Goal: Task Accomplishment & Management: Use online tool/utility

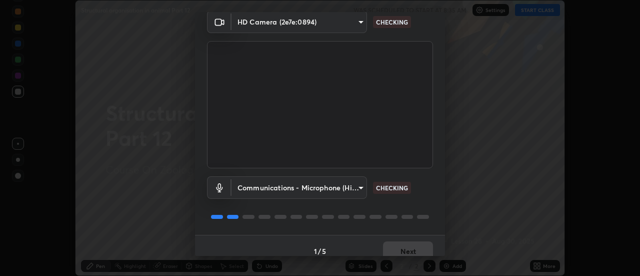
scroll to position [53, 0]
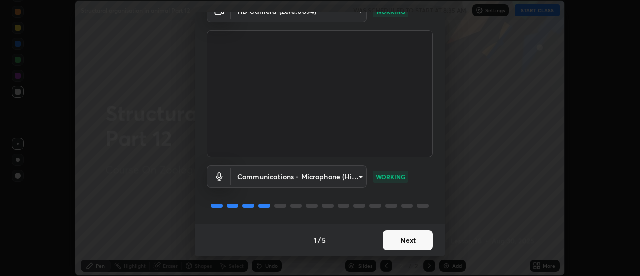
click at [400, 239] on button "Next" at bounding box center [408, 240] width 50 height 20
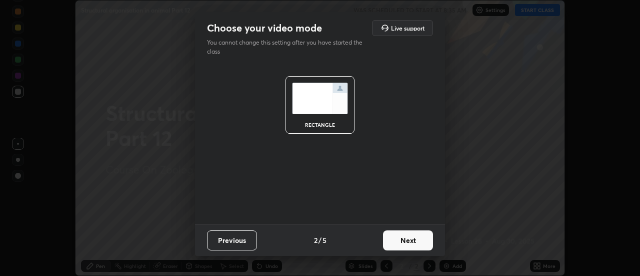
click at [399, 241] on button "Next" at bounding box center [408, 240] width 50 height 20
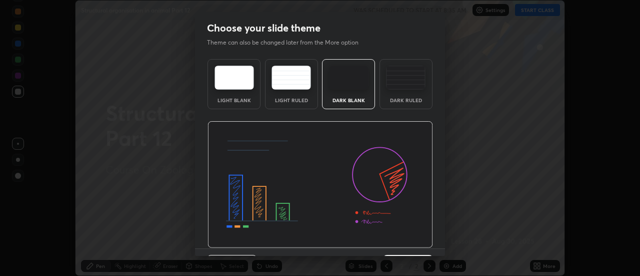
scroll to position [25, 0]
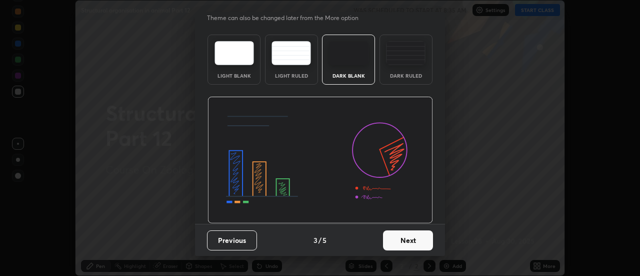
click at [402, 241] on button "Next" at bounding box center [408, 240] width 50 height 20
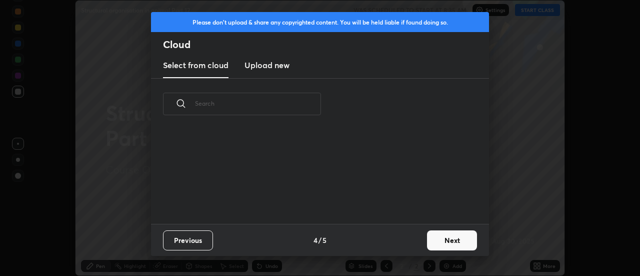
scroll to position [94, 321]
click at [436, 238] on button "Next" at bounding box center [452, 240] width 50 height 20
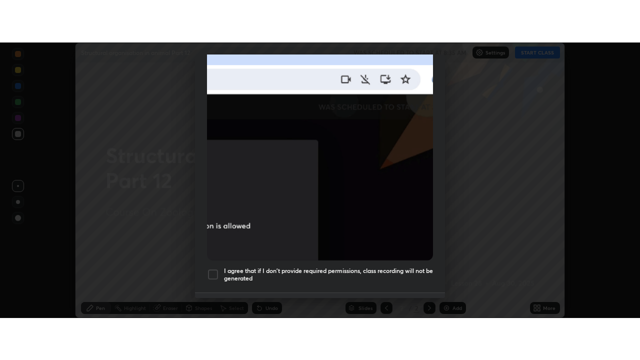
scroll to position [257, 0]
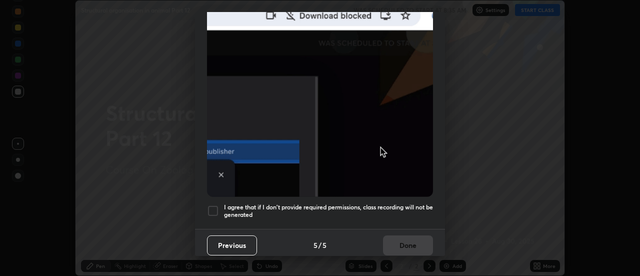
click at [318, 210] on h5 "I agree that if I don't provide required permissions, class recording will not …" at bounding box center [328, 211] width 209 height 16
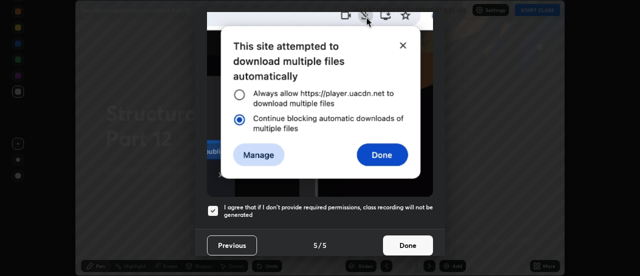
click at [411, 238] on button "Done" at bounding box center [408, 245] width 50 height 20
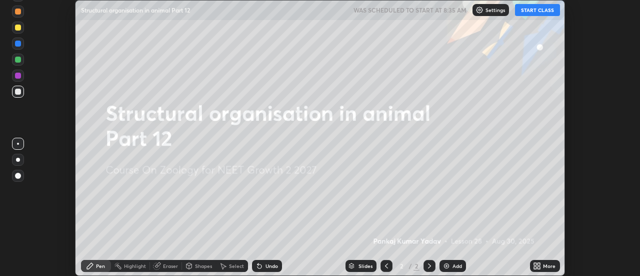
click at [547, 9] on button "START CLASS" at bounding box center [537, 10] width 45 height 12
click at [541, 265] on icon at bounding box center [537, 266] width 8 height 8
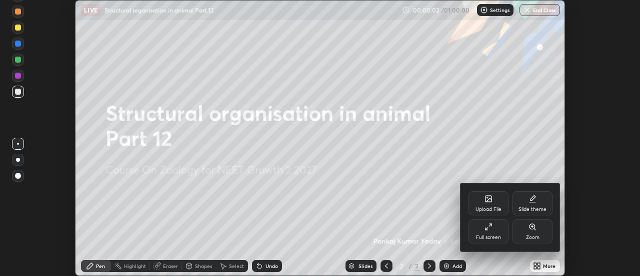
click at [501, 237] on div "Full screen" at bounding box center [489, 231] width 40 height 24
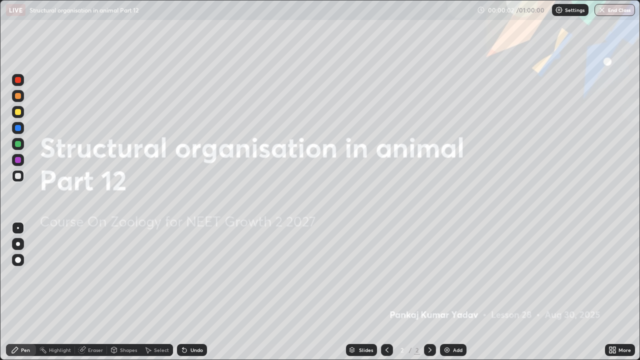
scroll to position [360, 640]
click at [610, 275] on icon at bounding box center [611, 352] width 3 height 3
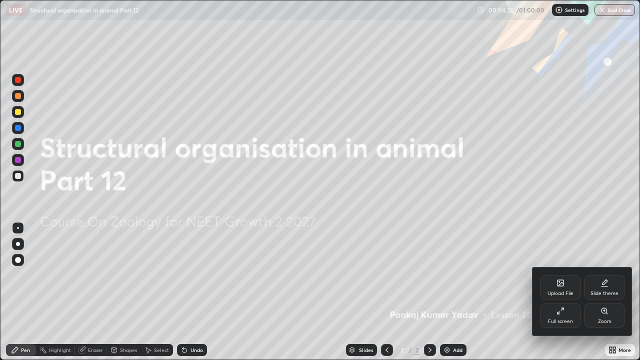
click at [566, 275] on div "Upload File" at bounding box center [561, 288] width 40 height 24
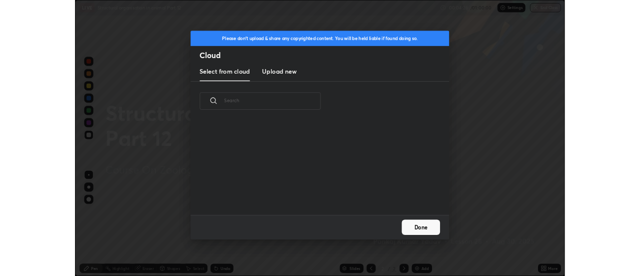
scroll to position [123, 321]
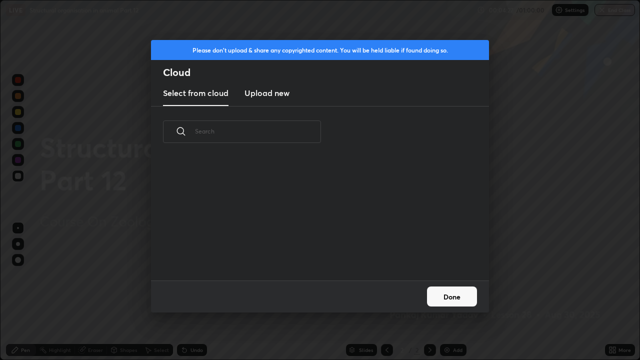
click at [289, 93] on h3 "Upload new" at bounding box center [267, 93] width 45 height 12
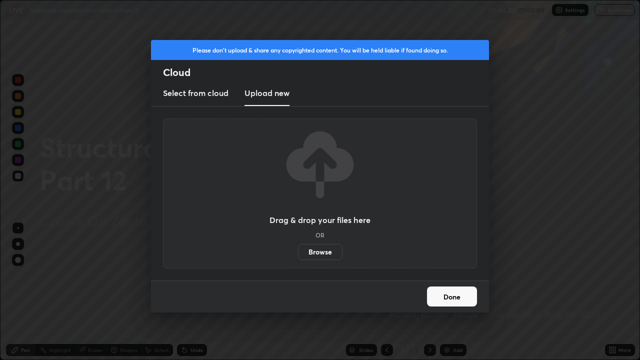
click at [319, 249] on label "Browse" at bounding box center [320, 252] width 45 height 16
click at [298, 249] on input "Browse" at bounding box center [298, 252] width 0 height 16
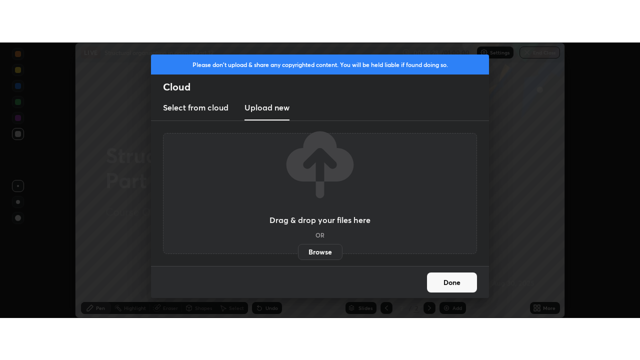
scroll to position [49739, 49374]
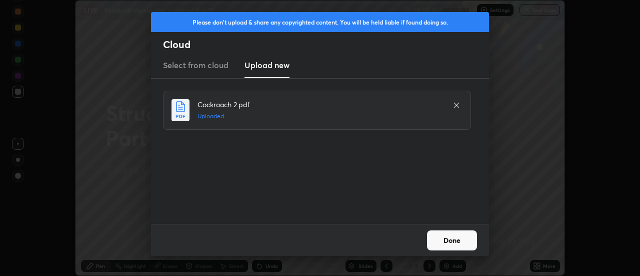
click at [445, 239] on button "Done" at bounding box center [452, 240] width 50 height 20
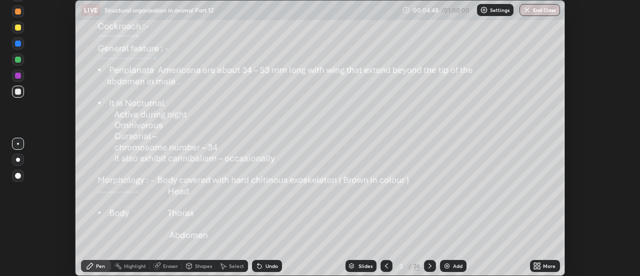
click at [535, 266] on icon at bounding box center [535, 267] width 3 height 3
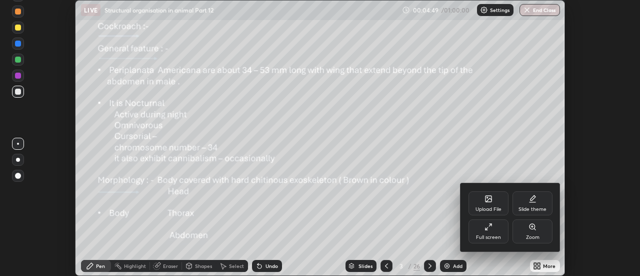
click at [491, 235] on div "Full screen" at bounding box center [488, 237] width 25 height 5
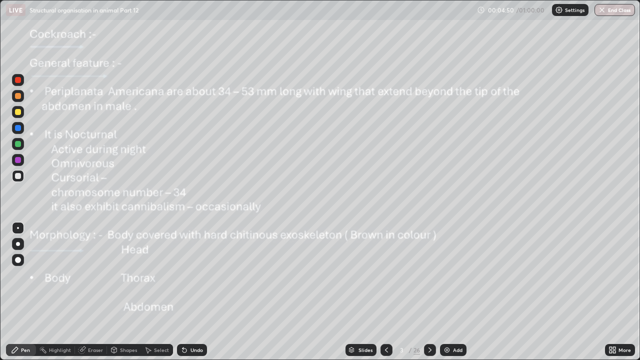
scroll to position [360, 640]
click at [431, 275] on div at bounding box center [430, 350] width 12 height 12
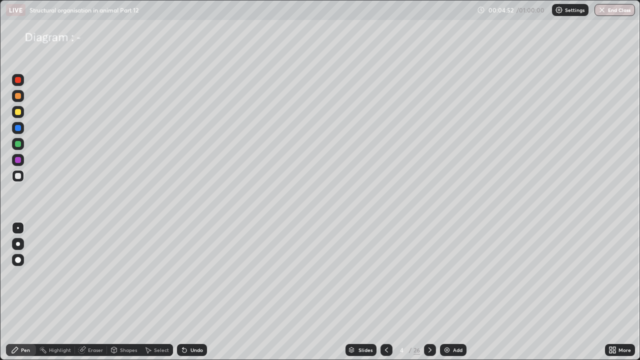
click at [429, 275] on div at bounding box center [430, 350] width 12 height 12
click at [16, 242] on div at bounding box center [18, 244] width 12 height 12
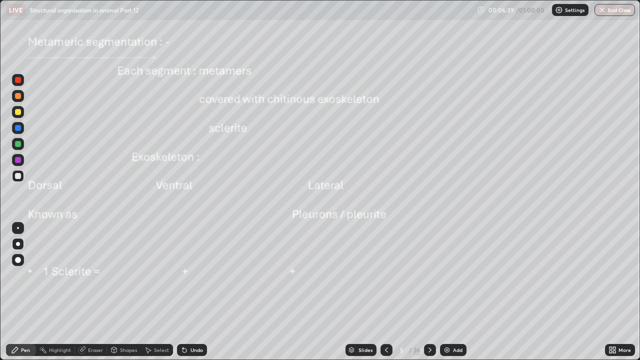
click at [18, 84] on div at bounding box center [18, 80] width 12 height 12
click at [92, 275] on div "Eraser" at bounding box center [95, 350] width 15 height 5
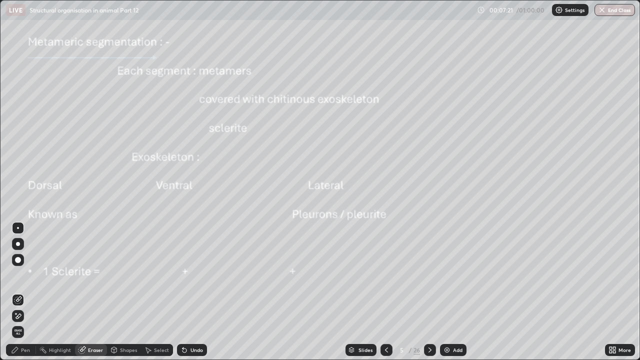
click at [29, 275] on div "Pen" at bounding box center [25, 350] width 9 height 5
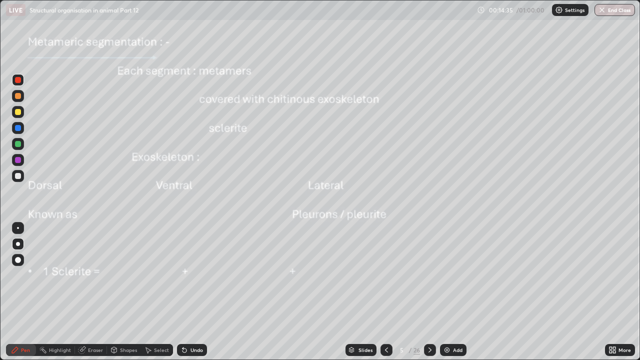
click at [430, 275] on icon at bounding box center [430, 350] width 8 height 8
click at [20, 145] on div at bounding box center [18, 144] width 6 height 6
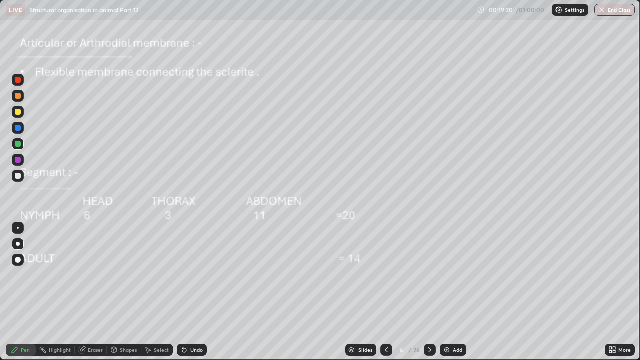
click at [429, 275] on icon at bounding box center [430, 350] width 8 height 8
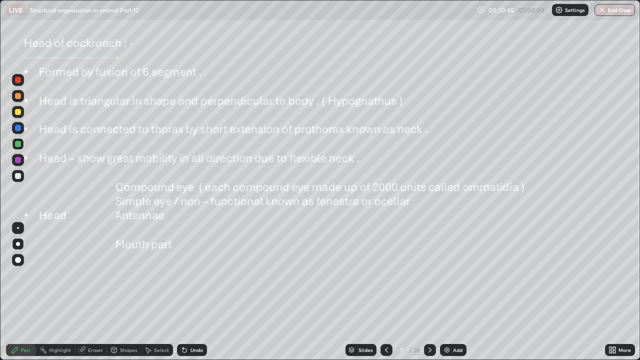
click at [389, 275] on icon at bounding box center [387, 350] width 8 height 8
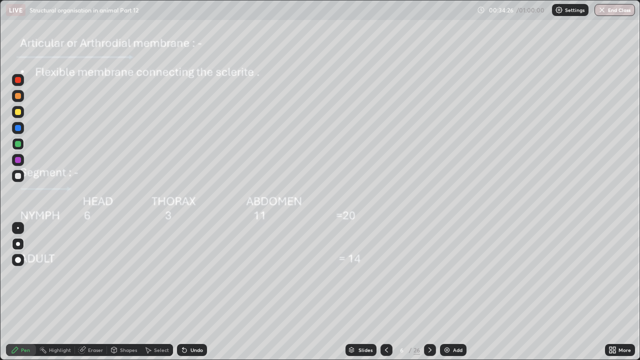
click at [431, 275] on icon at bounding box center [430, 350] width 3 height 5
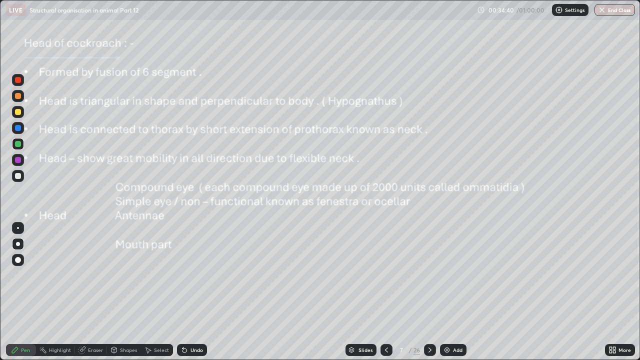
click at [430, 275] on icon at bounding box center [430, 350] width 8 height 8
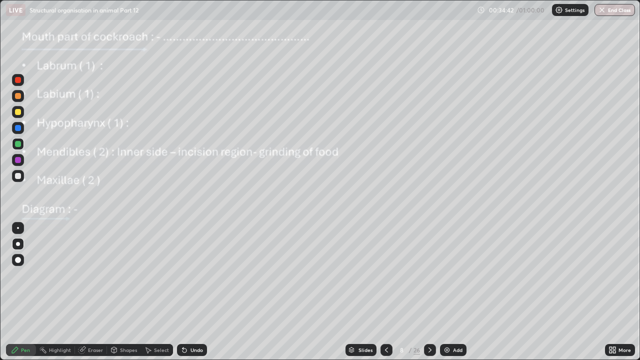
click at [385, 275] on icon at bounding box center [387, 350] width 8 height 8
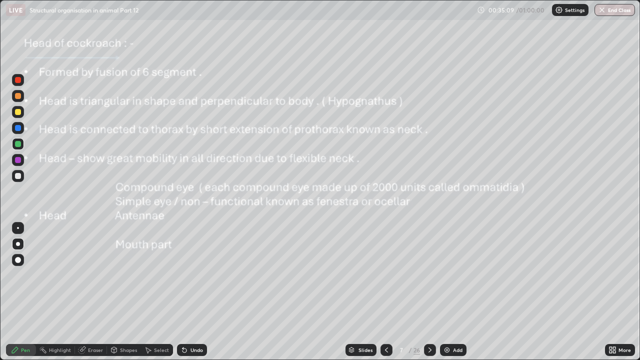
click at [430, 275] on icon at bounding box center [430, 350] width 8 height 8
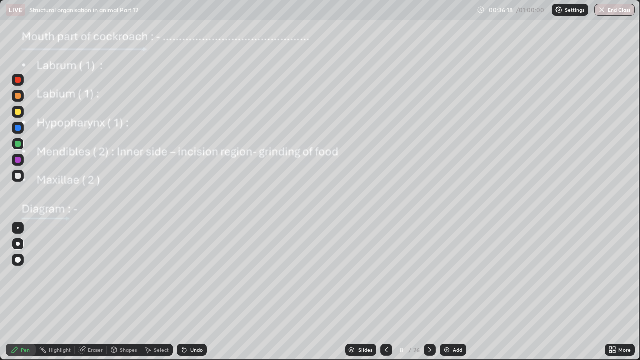
click at [187, 275] on icon at bounding box center [185, 350] width 8 height 8
click at [18, 228] on div at bounding box center [18, 228] width 2 height 2
click at [18, 176] on div at bounding box center [18, 176] width 6 height 6
click at [191, 275] on div "Undo" at bounding box center [197, 350] width 13 height 5
click at [188, 275] on div "Undo" at bounding box center [192, 350] width 30 height 12
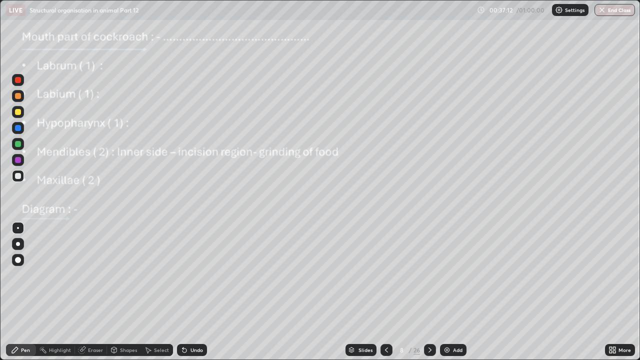
click at [188, 275] on div "Undo" at bounding box center [192, 350] width 30 height 12
click at [187, 275] on div "Undo" at bounding box center [192, 350] width 30 height 12
click at [187, 275] on icon at bounding box center [185, 350] width 8 height 8
click at [186, 275] on icon at bounding box center [185, 350] width 8 height 8
click at [189, 275] on div "Undo" at bounding box center [192, 350] width 30 height 12
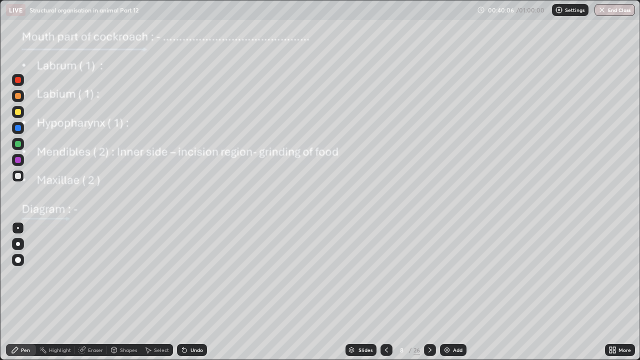
click at [429, 275] on icon at bounding box center [430, 350] width 8 height 8
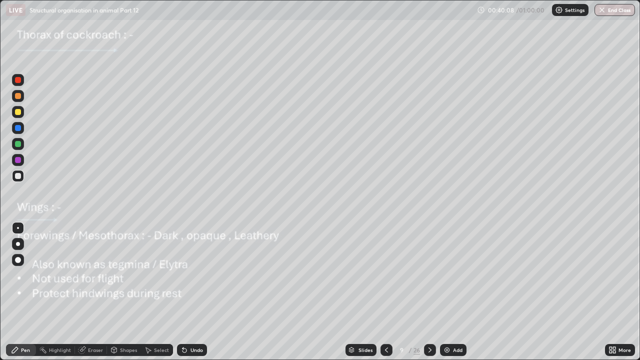
click at [385, 275] on icon at bounding box center [386, 350] width 3 height 5
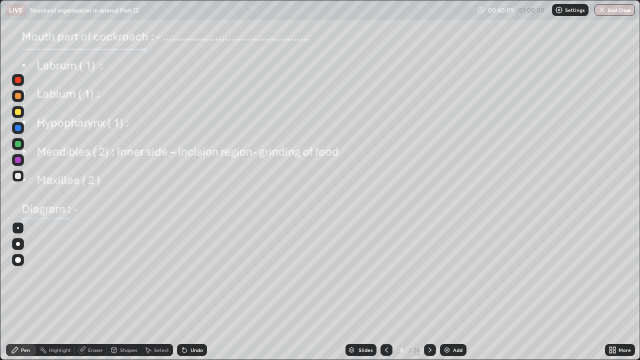
click at [448, 275] on div "Add" at bounding box center [453, 350] width 27 height 12
click at [19, 79] on div at bounding box center [18, 80] width 6 height 6
click at [96, 275] on div "Eraser" at bounding box center [95, 350] width 15 height 5
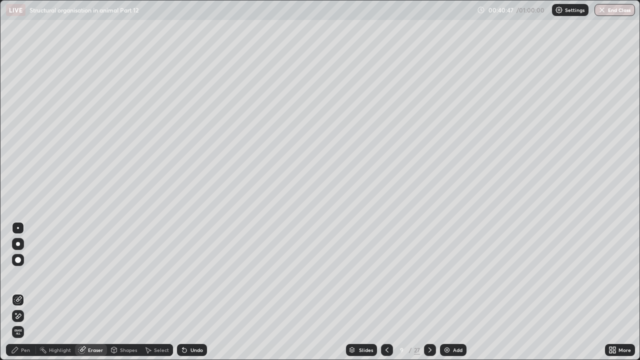
click at [29, 275] on div "Pen" at bounding box center [25, 350] width 9 height 5
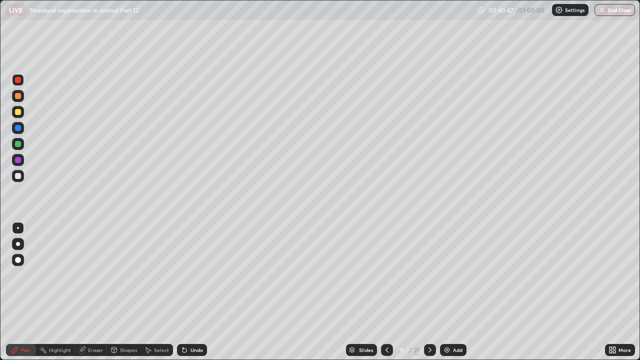
click at [23, 229] on div at bounding box center [18, 228] width 12 height 12
click at [199, 275] on div "Undo" at bounding box center [197, 350] width 13 height 5
click at [197, 275] on div "Undo" at bounding box center [197, 350] width 13 height 5
click at [198, 275] on div "Undo" at bounding box center [197, 350] width 13 height 5
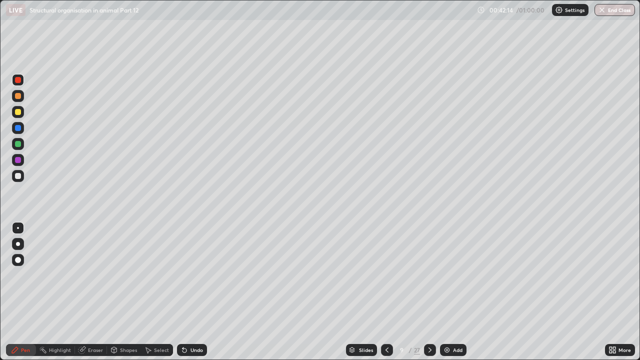
click at [200, 275] on div "Undo" at bounding box center [197, 350] width 13 height 5
click at [20, 160] on div at bounding box center [18, 160] width 6 height 6
click at [189, 275] on div "Undo" at bounding box center [192, 350] width 30 height 12
click at [191, 275] on div "Undo" at bounding box center [197, 350] width 13 height 5
click at [194, 275] on div "Undo" at bounding box center [197, 350] width 13 height 5
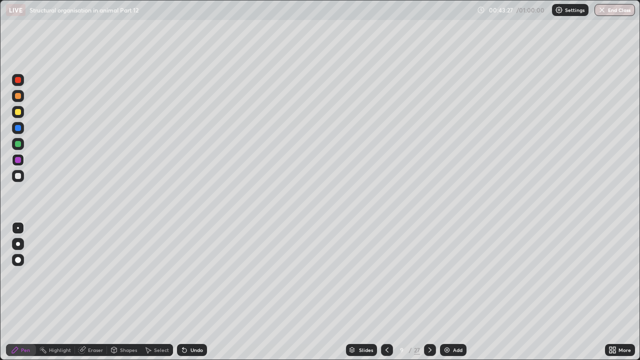
click at [194, 275] on div "Undo" at bounding box center [197, 350] width 13 height 5
click at [199, 275] on div "Undo" at bounding box center [197, 350] width 13 height 5
click at [201, 275] on div "Undo" at bounding box center [197, 350] width 13 height 5
click at [429, 275] on icon at bounding box center [430, 350] width 8 height 8
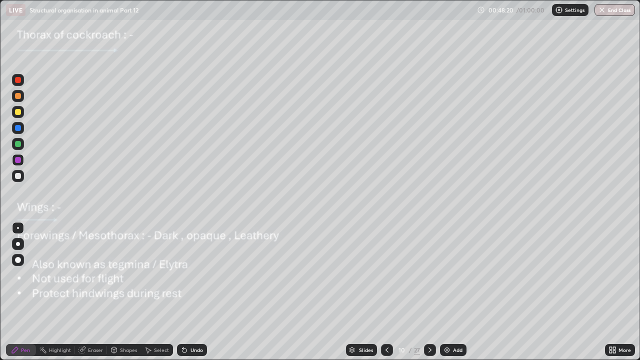
click at [19, 175] on div at bounding box center [18, 176] width 6 height 6
click at [17, 160] on div at bounding box center [18, 160] width 6 height 6
click at [20, 81] on div at bounding box center [18, 80] width 6 height 6
click at [190, 275] on div "Undo" at bounding box center [192, 350] width 30 height 12
click at [188, 275] on div "Undo" at bounding box center [192, 350] width 30 height 12
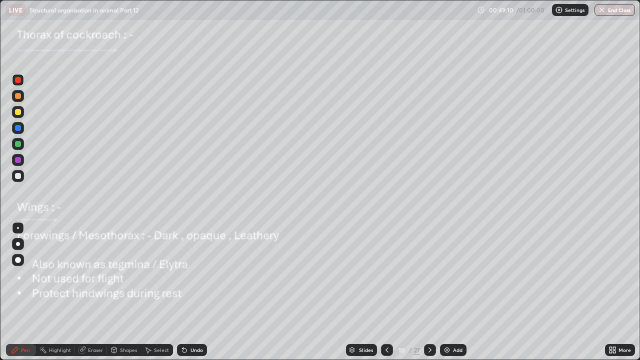
click at [189, 275] on div "Undo" at bounding box center [192, 350] width 30 height 12
click at [18, 145] on div at bounding box center [18, 144] width 6 height 6
click at [200, 275] on div "Undo" at bounding box center [197, 350] width 13 height 5
click at [197, 275] on div "Undo" at bounding box center [197, 350] width 13 height 5
click at [18, 177] on div at bounding box center [18, 176] width 6 height 6
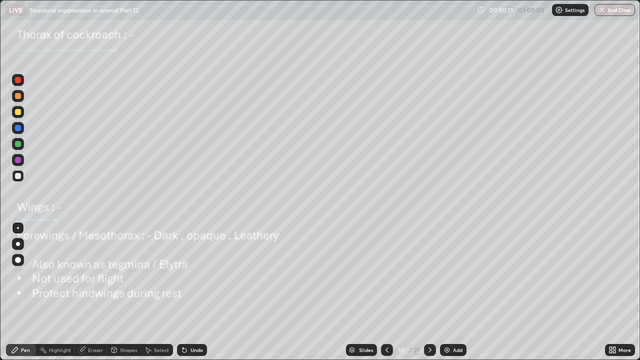
click at [20, 260] on div at bounding box center [18, 260] width 6 height 6
click at [18, 143] on div at bounding box center [18, 144] width 6 height 6
click at [18, 228] on div at bounding box center [18, 228] width 2 height 2
click at [622, 8] on button "End Class" at bounding box center [616, 10] width 40 height 12
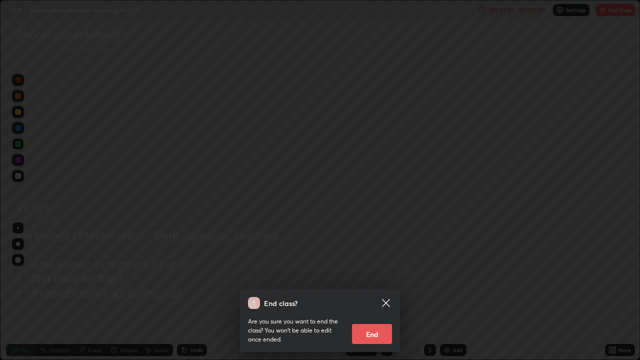
click at [386, 275] on button "End" at bounding box center [372, 334] width 40 height 20
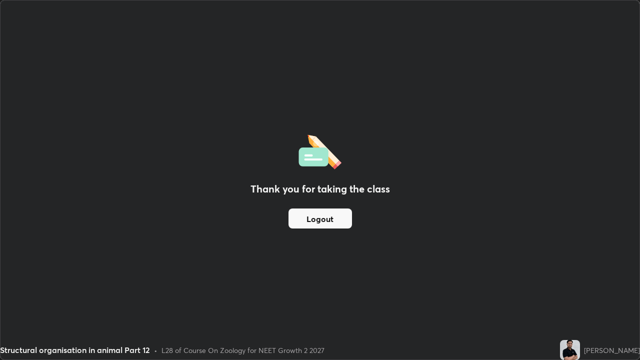
click at [350, 218] on button "Logout" at bounding box center [321, 219] width 64 height 20
click at [346, 220] on button "Logout" at bounding box center [321, 219] width 64 height 20
